Goal: Check status: Verify the current state of an ongoing process or item

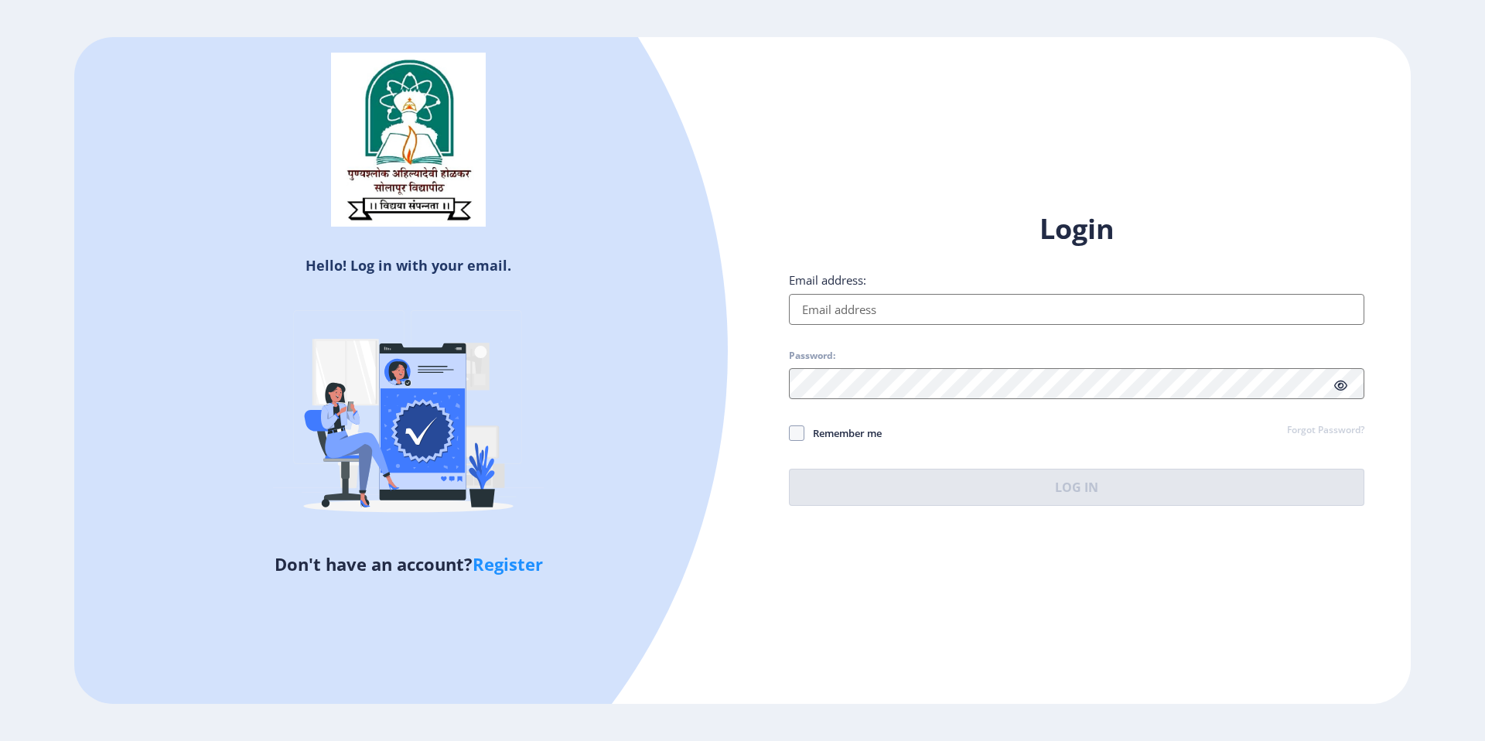
type input "[EMAIL_ADDRESS][DOMAIN_NAME]"
click at [859, 432] on span "Remember me" at bounding box center [843, 433] width 77 height 19
click at [790, 433] on input "Remember me" at bounding box center [789, 433] width 1 height 1
checkbox input "true"
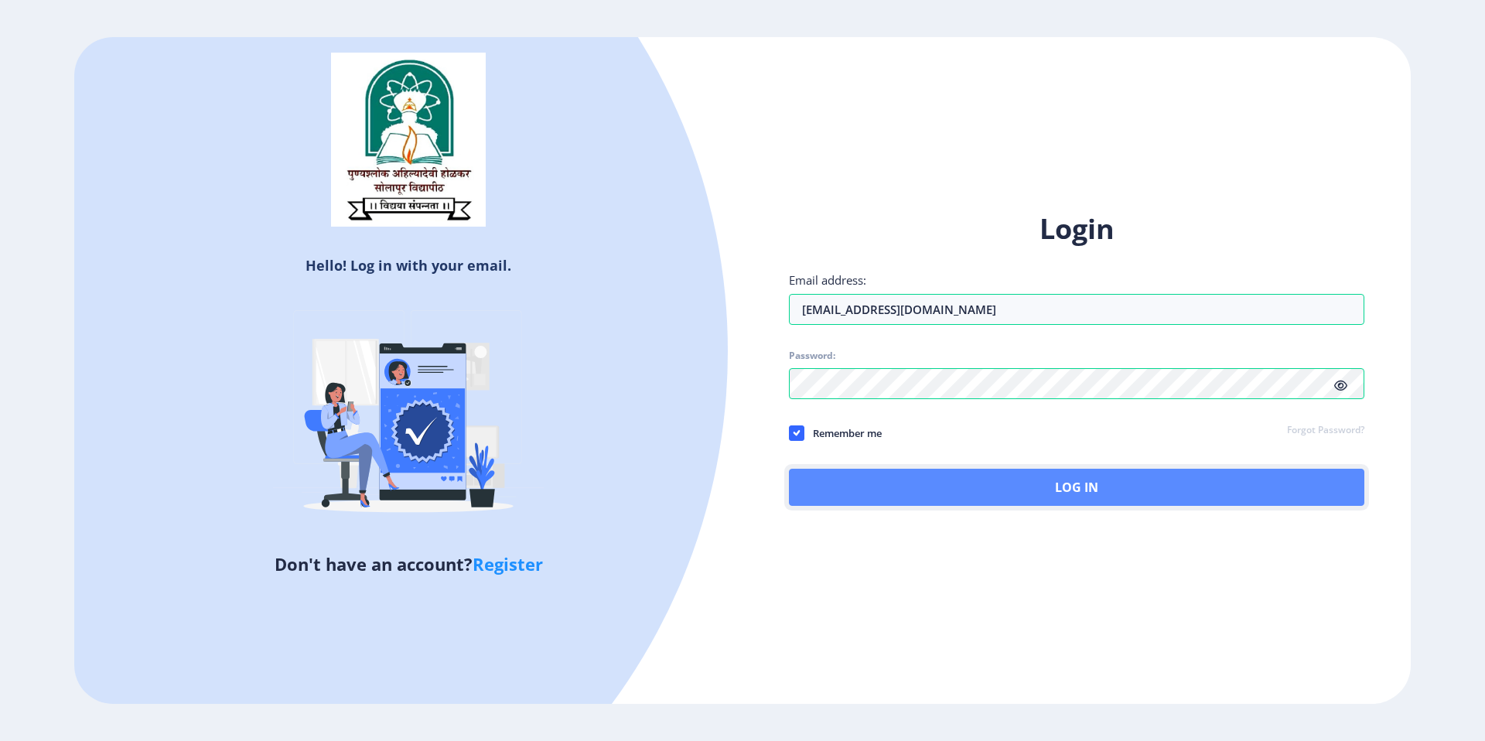
click at [883, 489] on button "Log In" at bounding box center [1077, 487] width 576 height 37
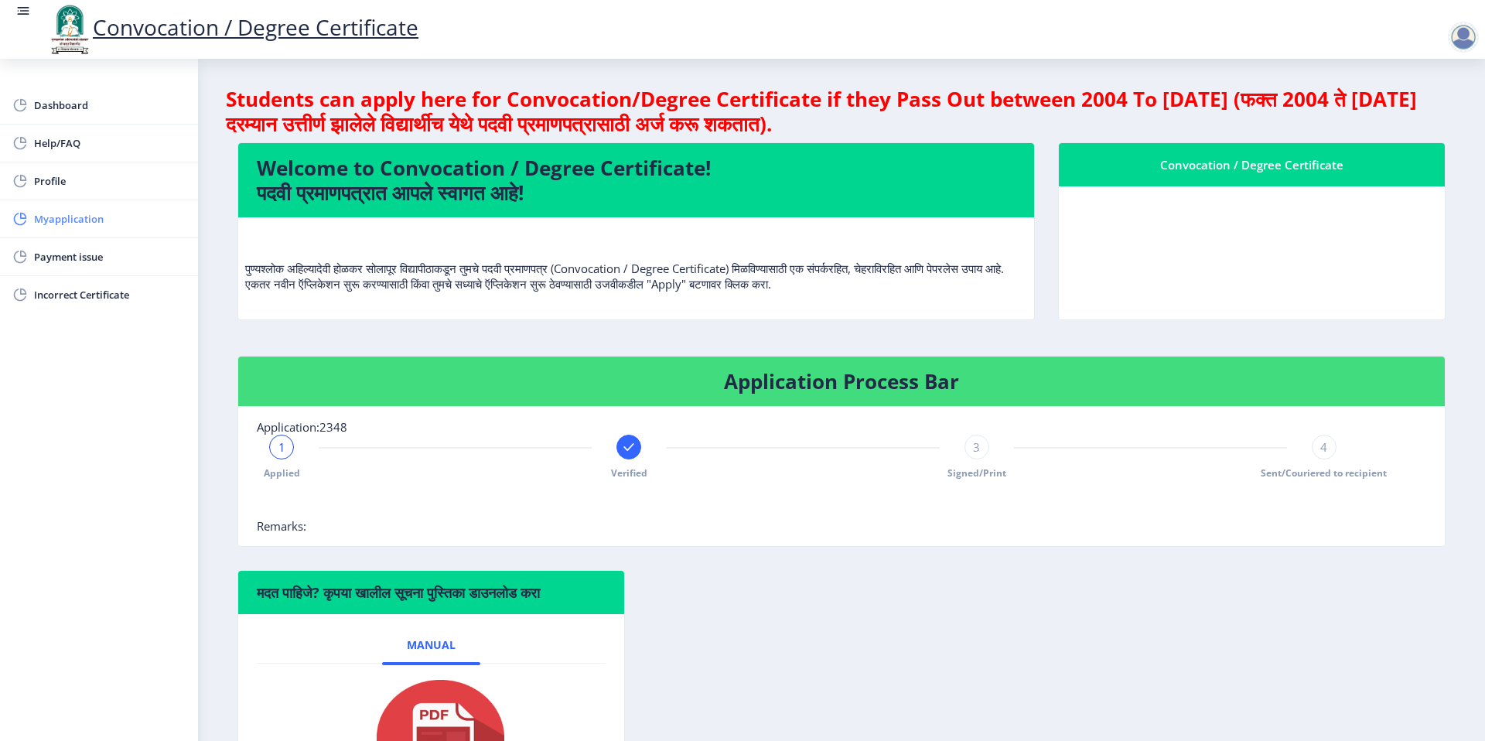
click at [61, 220] on span "Myapplication" at bounding box center [110, 219] width 152 height 19
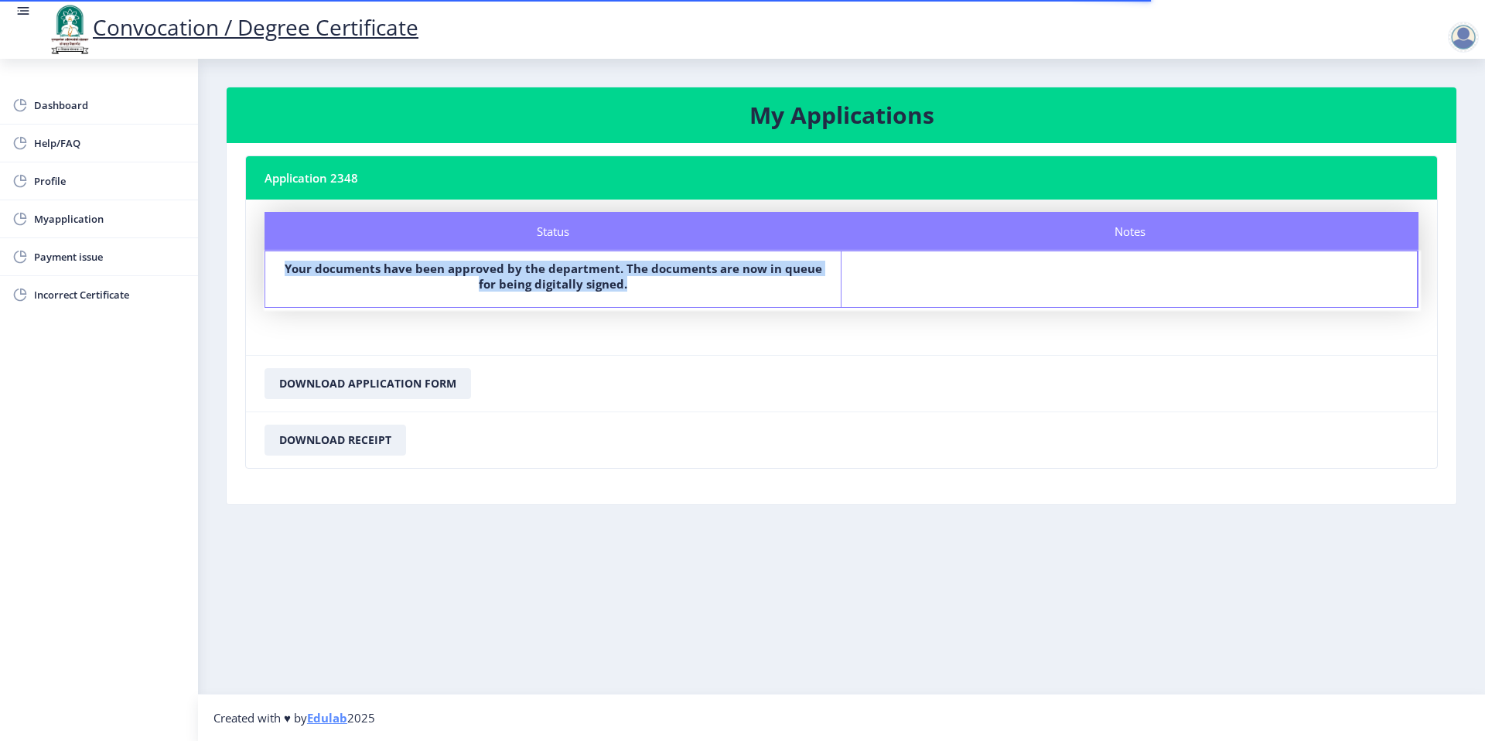
drag, startPoint x: 461, startPoint y: 270, endPoint x: 290, endPoint y: 257, distance: 171.5
click at [290, 257] on div "Status Your documents have been approved by the department. The documents are n…" at bounding box center [553, 279] width 576 height 56
click at [73, 108] on span "Dashboard" at bounding box center [110, 105] width 152 height 19
